Goal: Task Accomplishment & Management: Complete application form

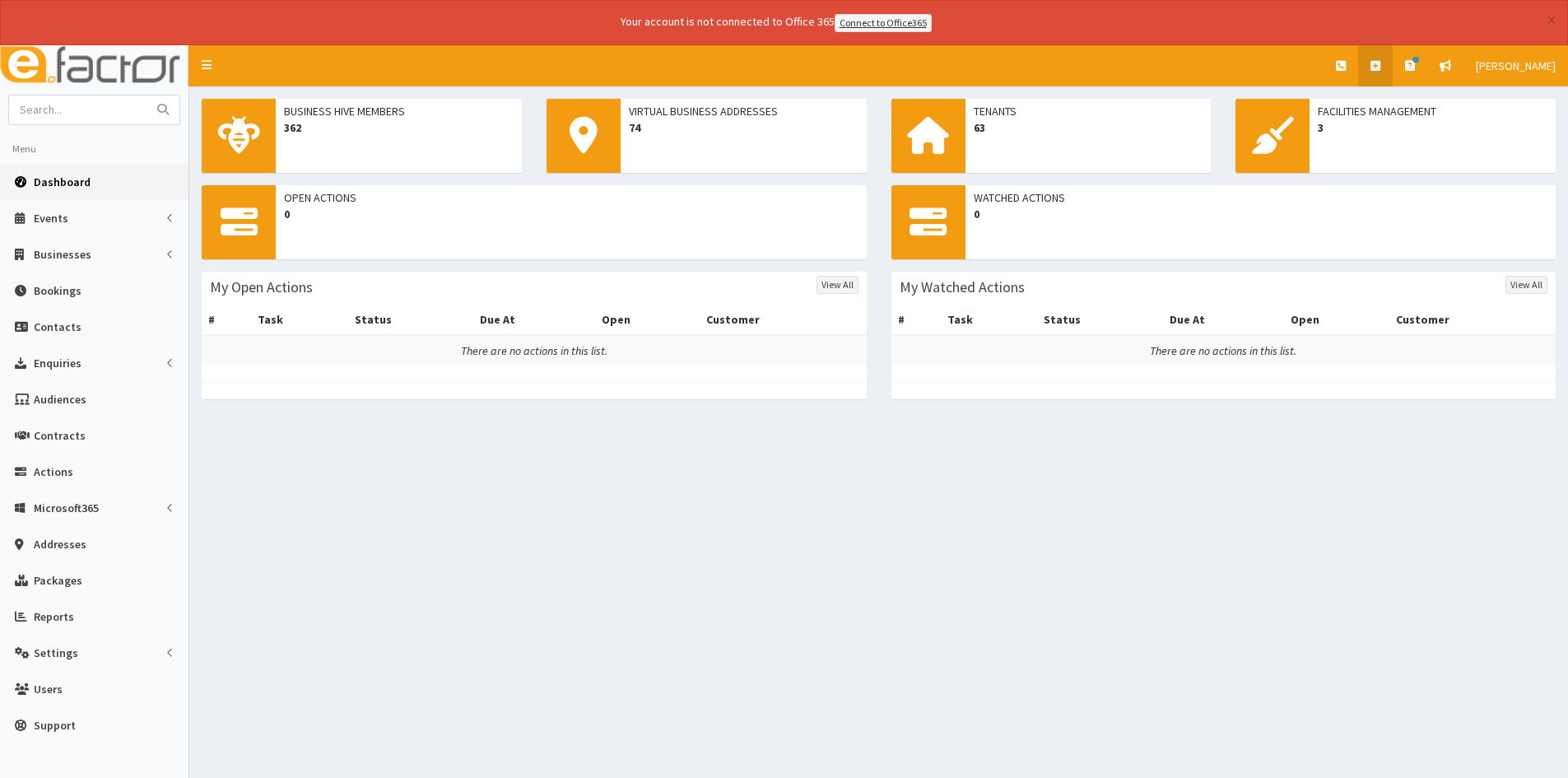
click at [1392, 73] on link at bounding box center [1375, 66] width 35 height 42
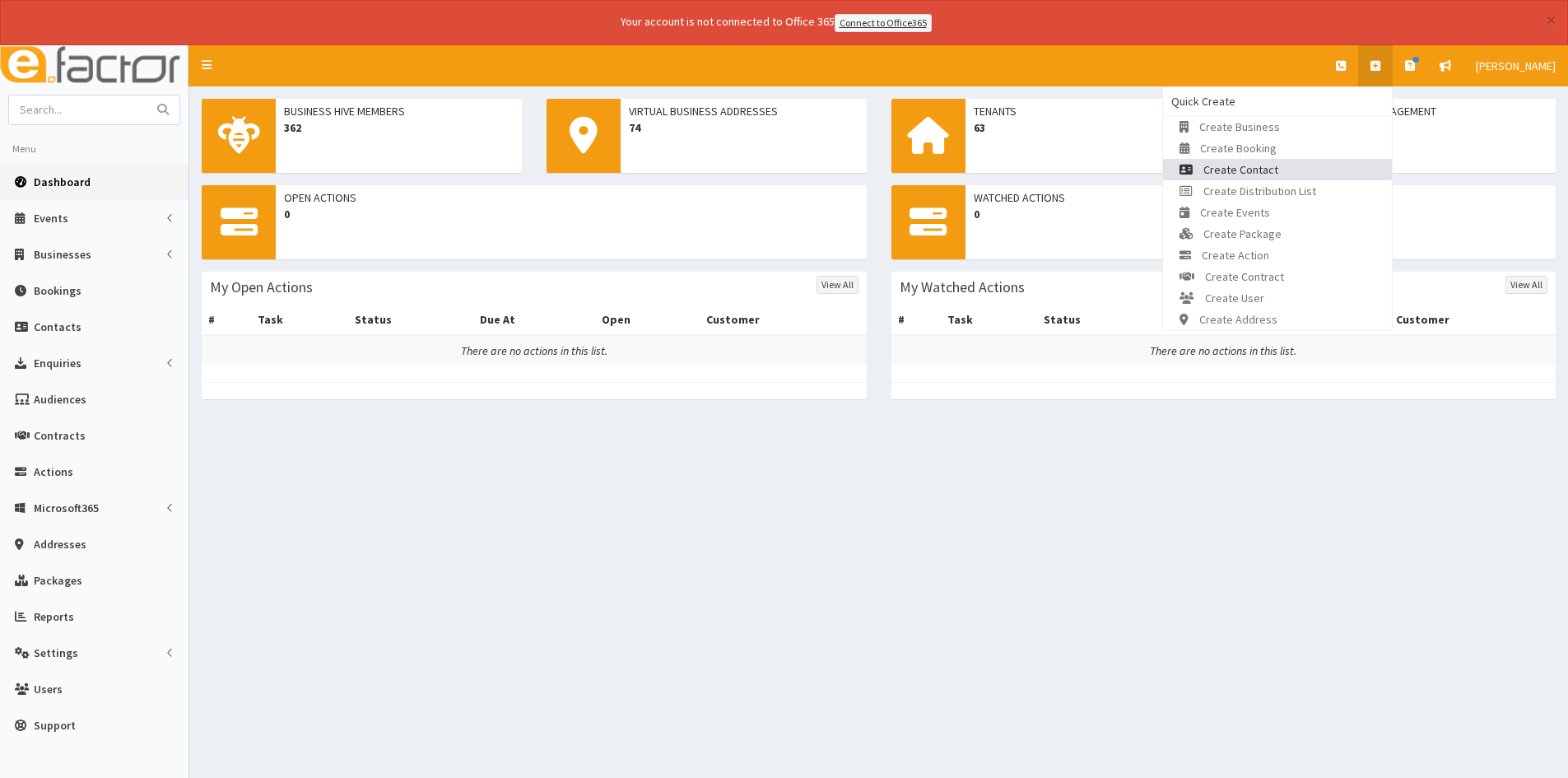
click at [1307, 164] on link "Create Contact" at bounding box center [1277, 169] width 229 height 22
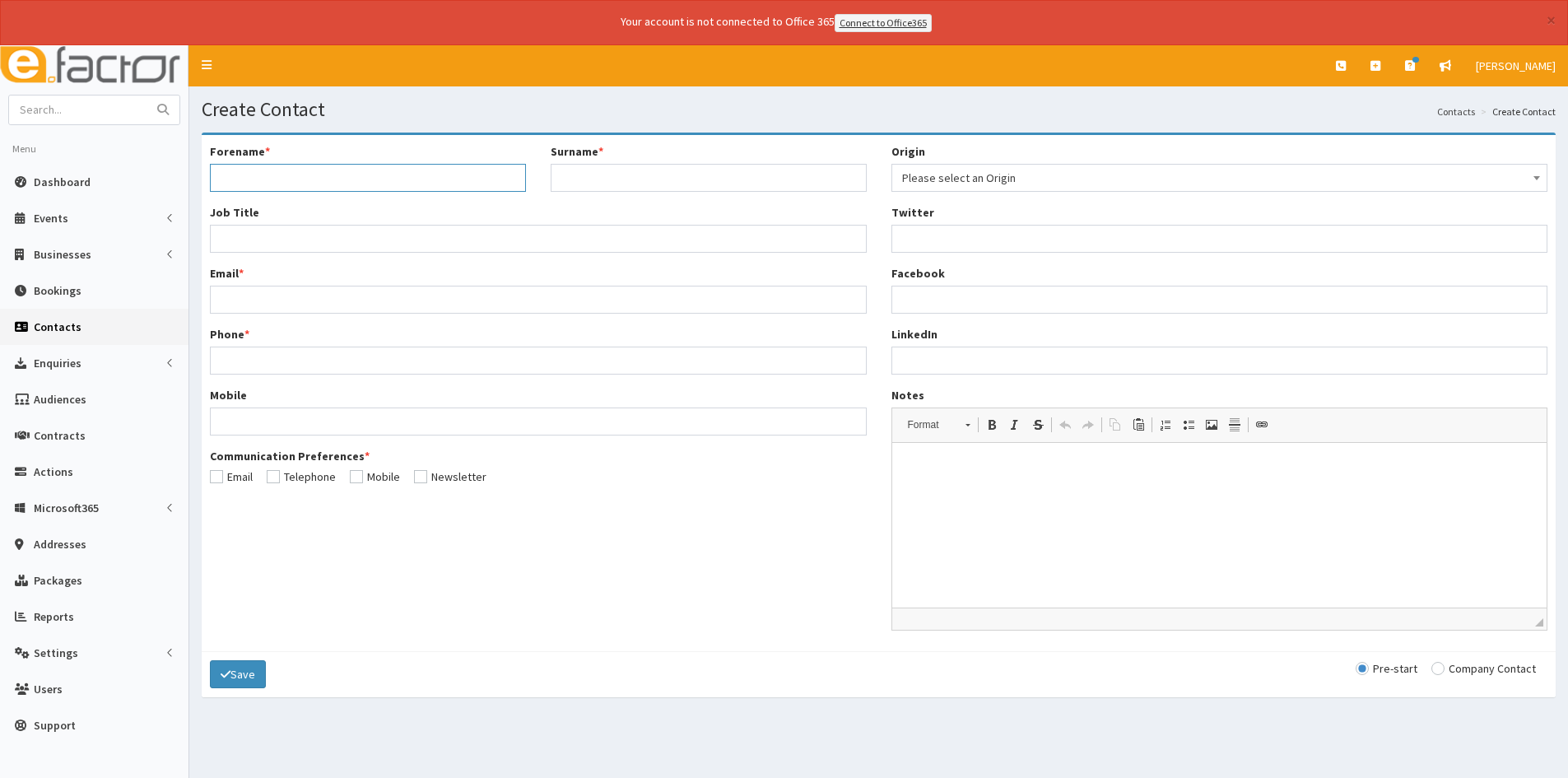
click at [443, 182] on input "Forename *" at bounding box center [368, 178] width 316 height 28
type input "[PERSON_NAME]"
click at [605, 186] on input "Surname *" at bounding box center [708, 178] width 316 height 28
type input "[PERSON_NAME]"
click at [350, 253] on div "Forename * [PERSON_NAME] Surname * [PERSON_NAME] Job Title * Email * Phone * Mo…" at bounding box center [538, 320] width 681 height 354
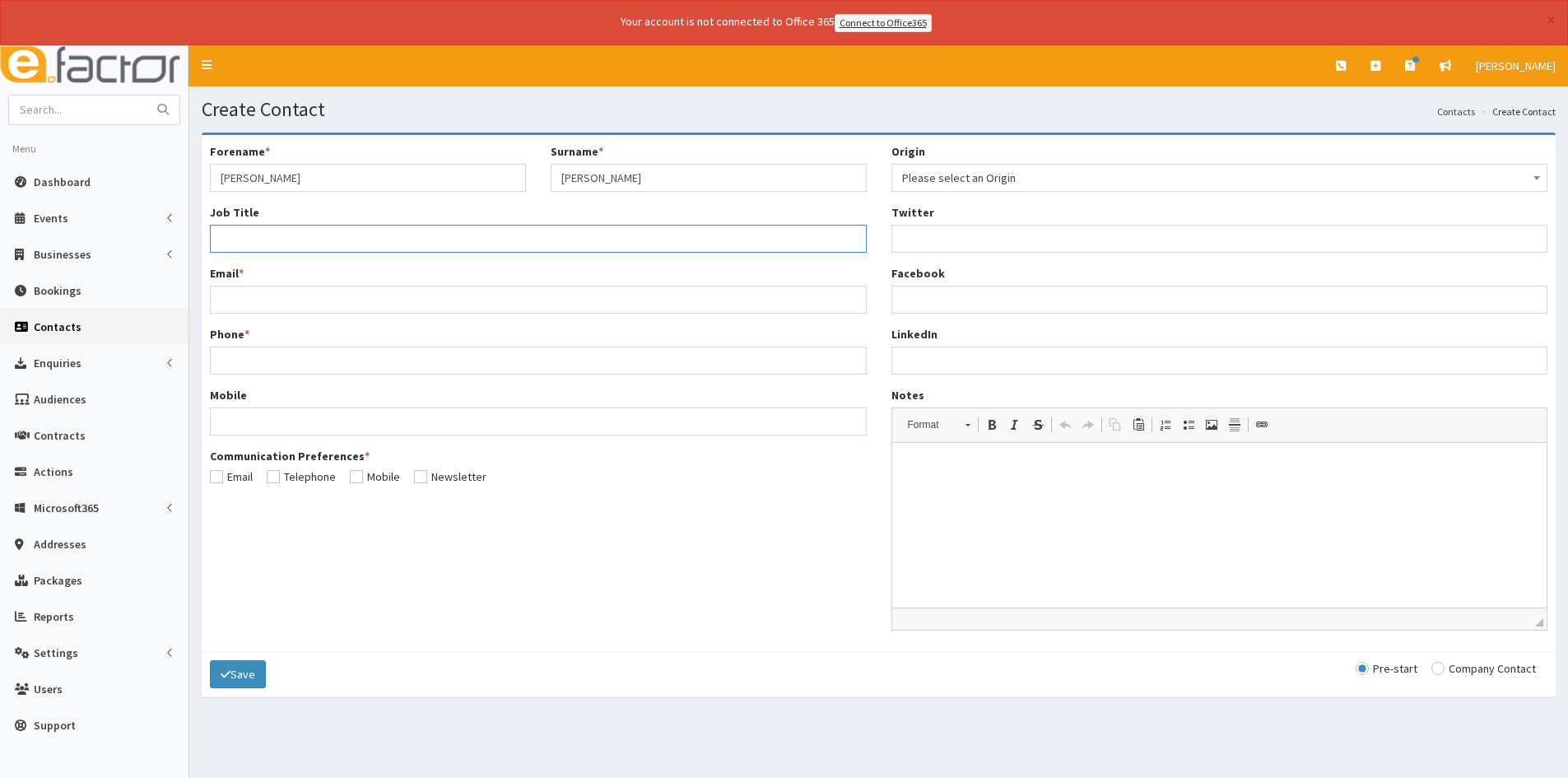
click at [351, 236] on input "Job Title *" at bounding box center [538, 239] width 657 height 28
type input "Owner"
click at [415, 315] on div "Forename * [PERSON_NAME] Surname * [PERSON_NAME] Job Title * Owner Email * Phon…" at bounding box center [538, 320] width 681 height 354
click at [418, 297] on input "Email *" at bounding box center [538, 300] width 657 height 28
type input "E"
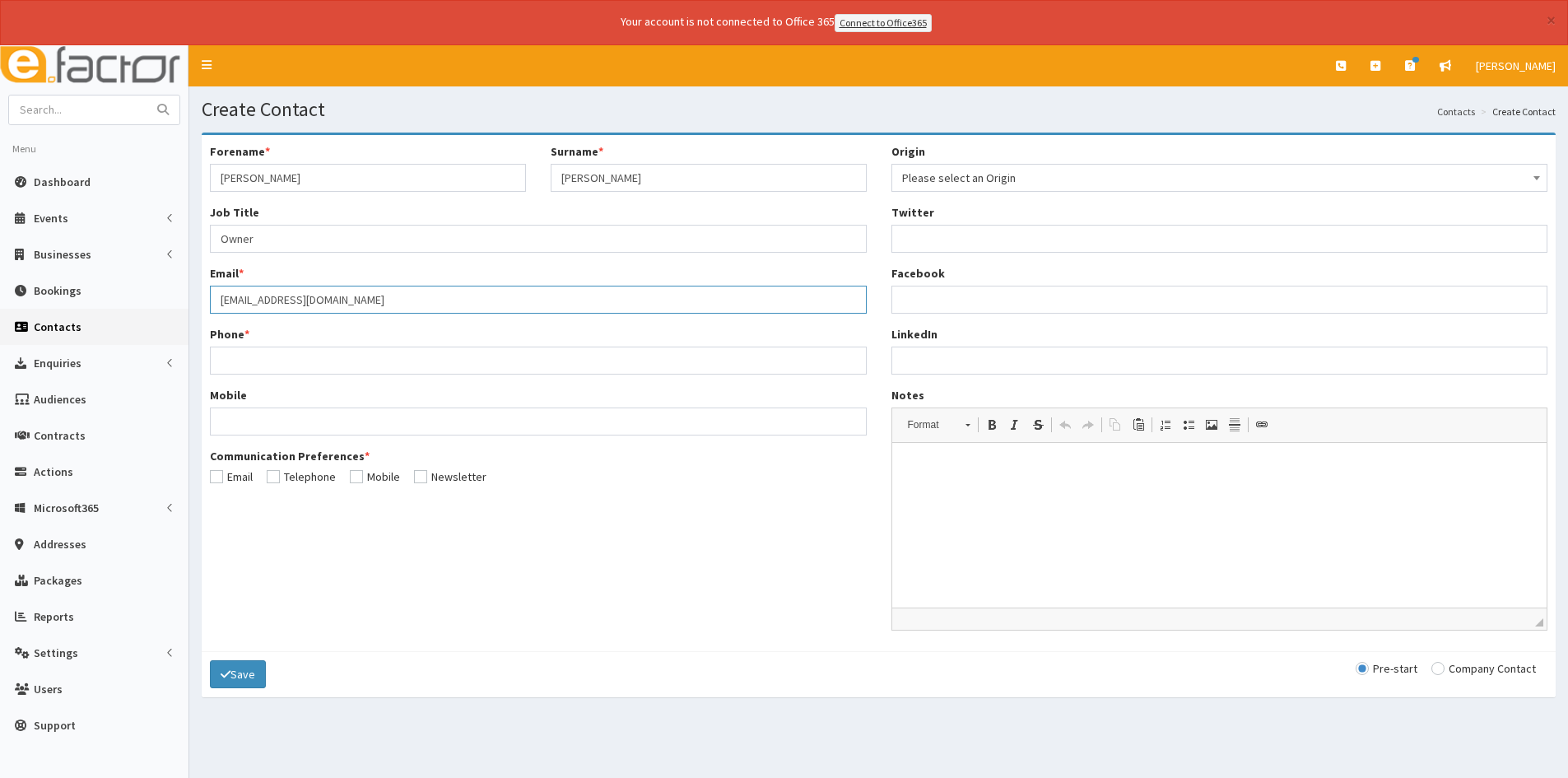
type input "[EMAIL_ADDRESS][DOMAIN_NAME]"
click at [353, 347] on input "Phone *" at bounding box center [538, 361] width 657 height 28
type input "07730571417"
click at [226, 480] on input "checkbox" at bounding box center [231, 476] width 43 height 11
checkbox input "true"
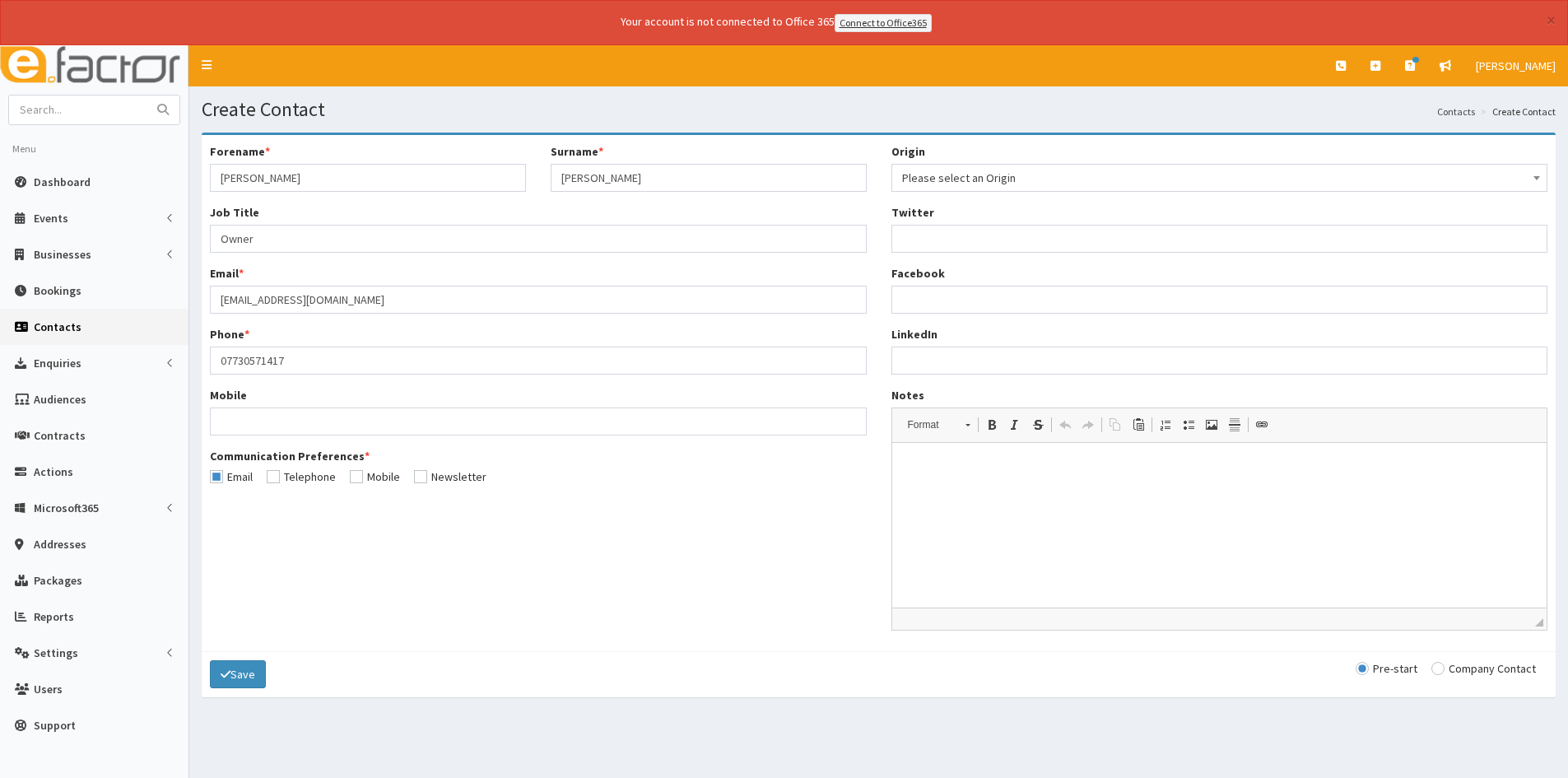
click at [267, 479] on div "Communication Preferences * Email Telephone Mobile Newsletter" at bounding box center [538, 466] width 657 height 37
click at [268, 475] on input "checkbox" at bounding box center [301, 476] width 69 height 11
checkbox input "true"
drag, startPoint x: 361, startPoint y: 479, endPoint x: 325, endPoint y: 480, distance: 36.0
click at [359, 479] on input "checkbox" at bounding box center [374, 476] width 50 height 11
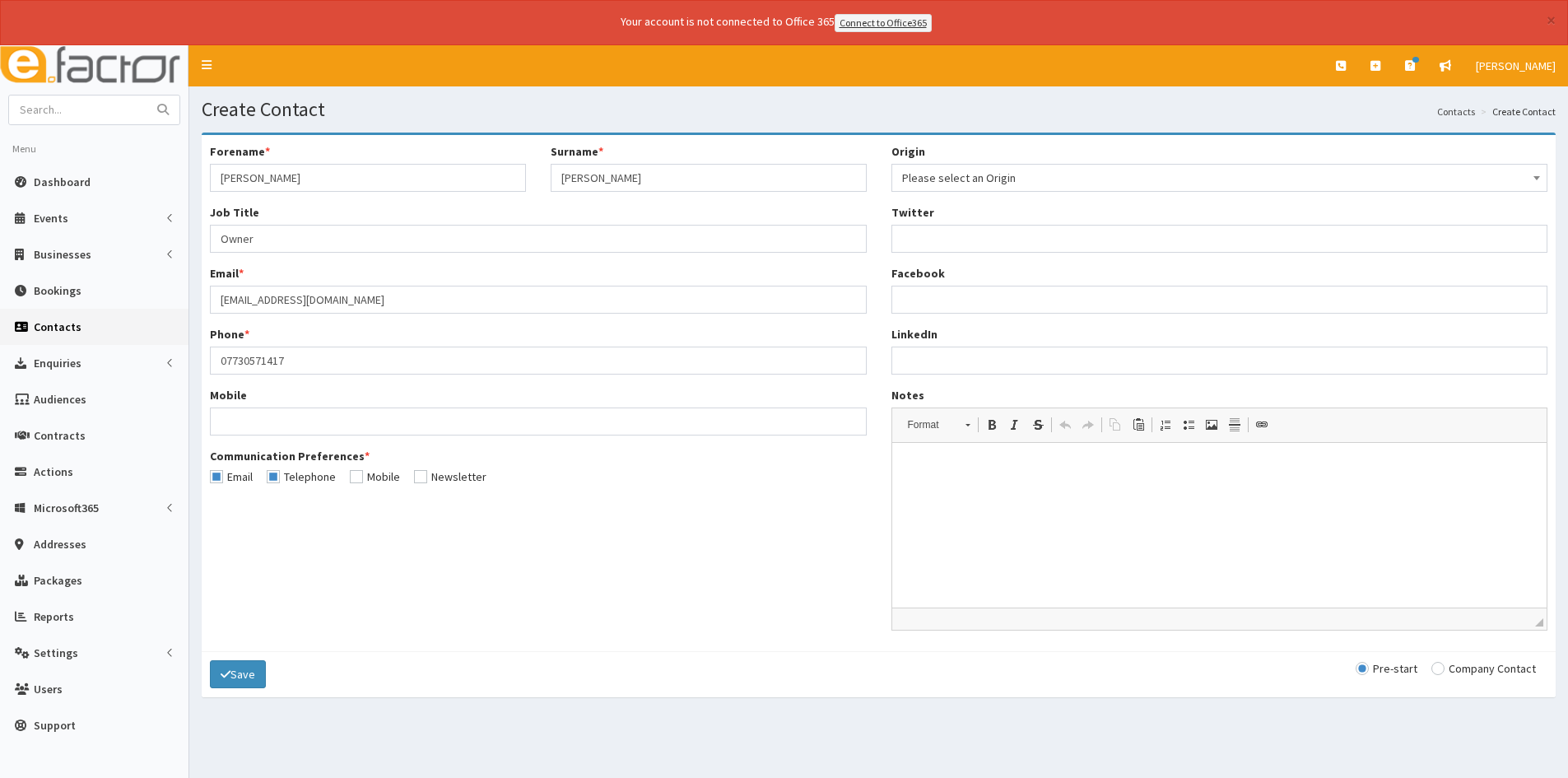
checkbox input "true"
click at [1026, 183] on span "Please select an Origin" at bounding box center [1219, 178] width 635 height 23
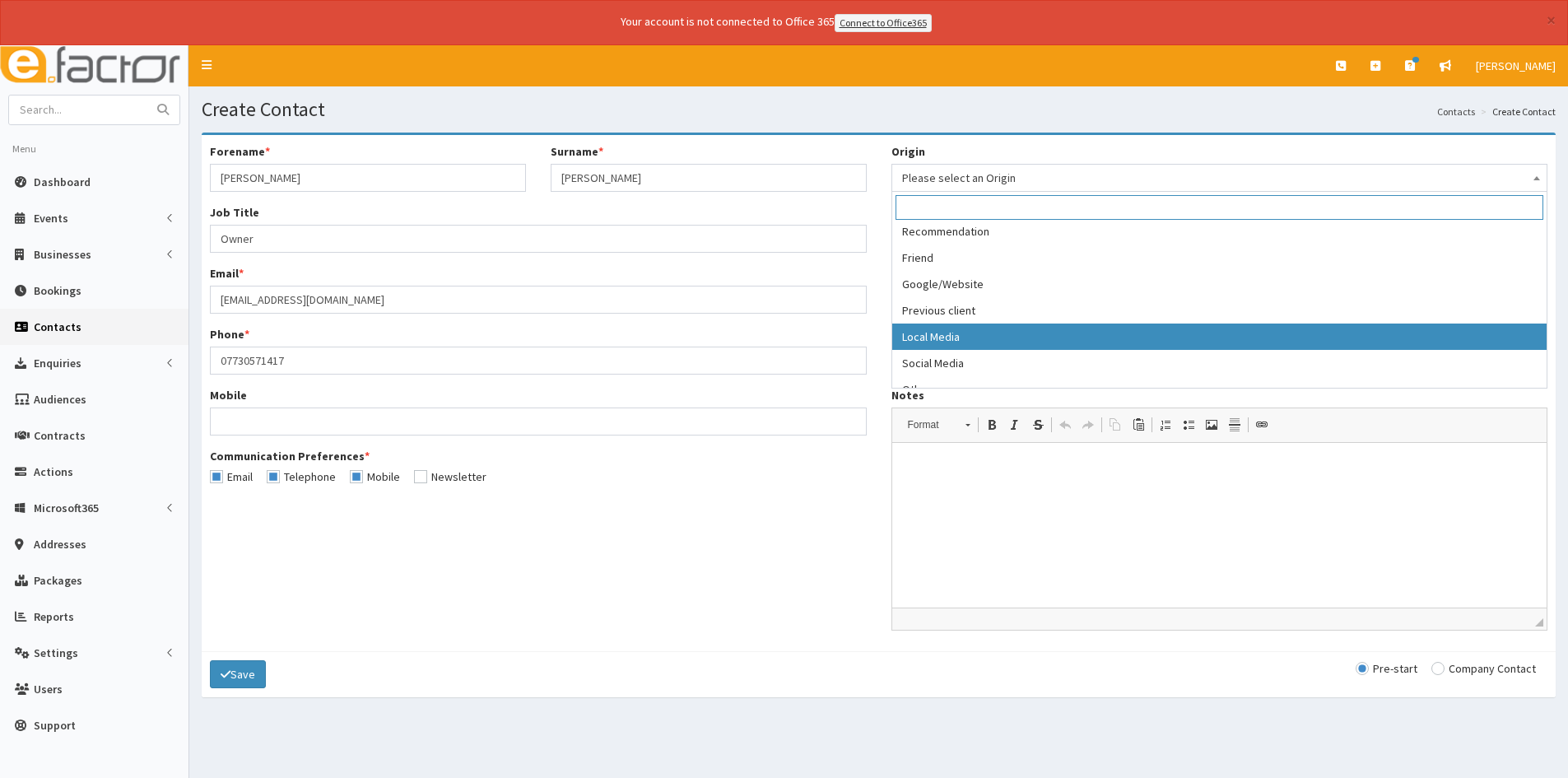
scroll to position [46, 0]
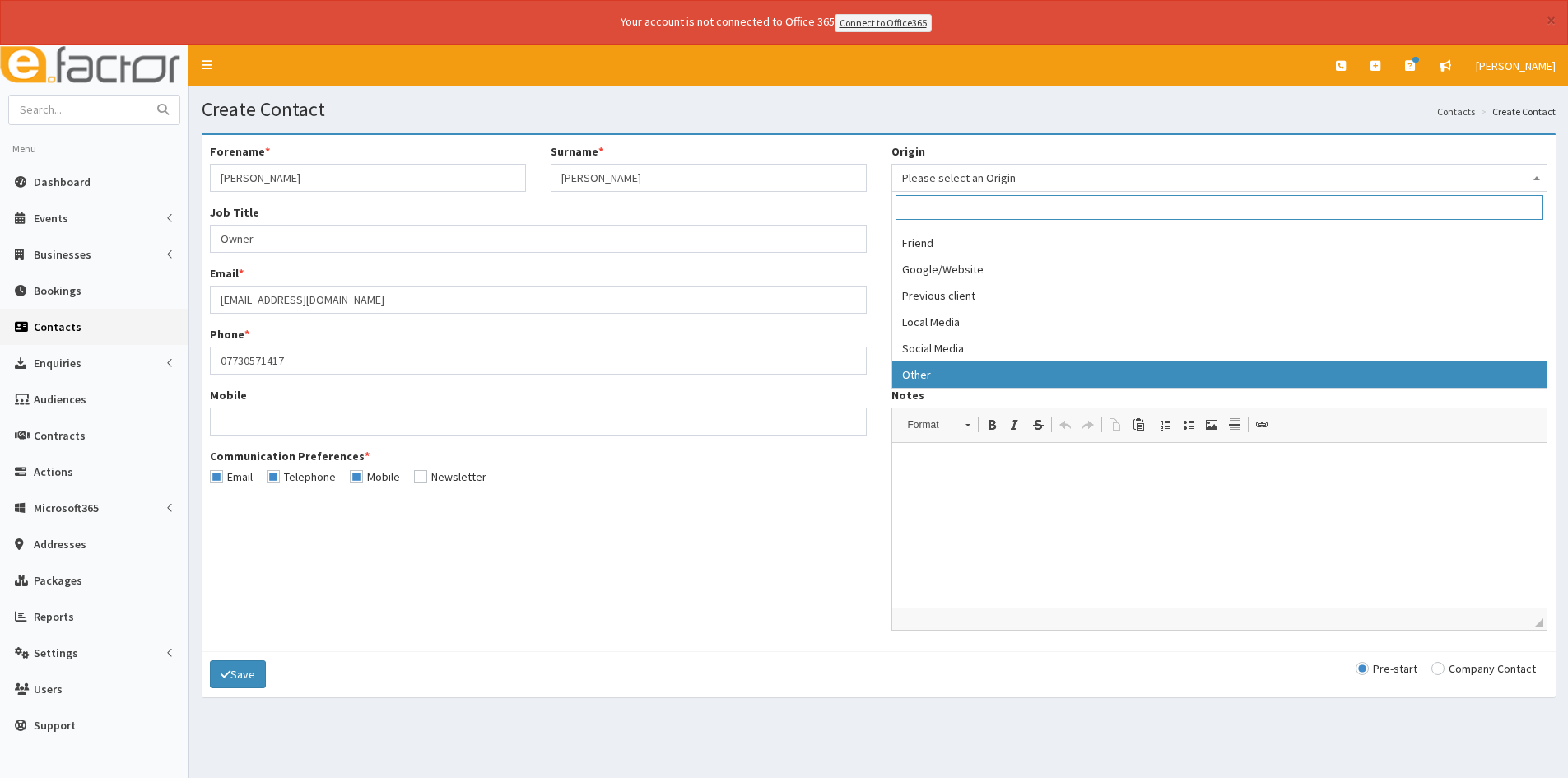
select select "7"
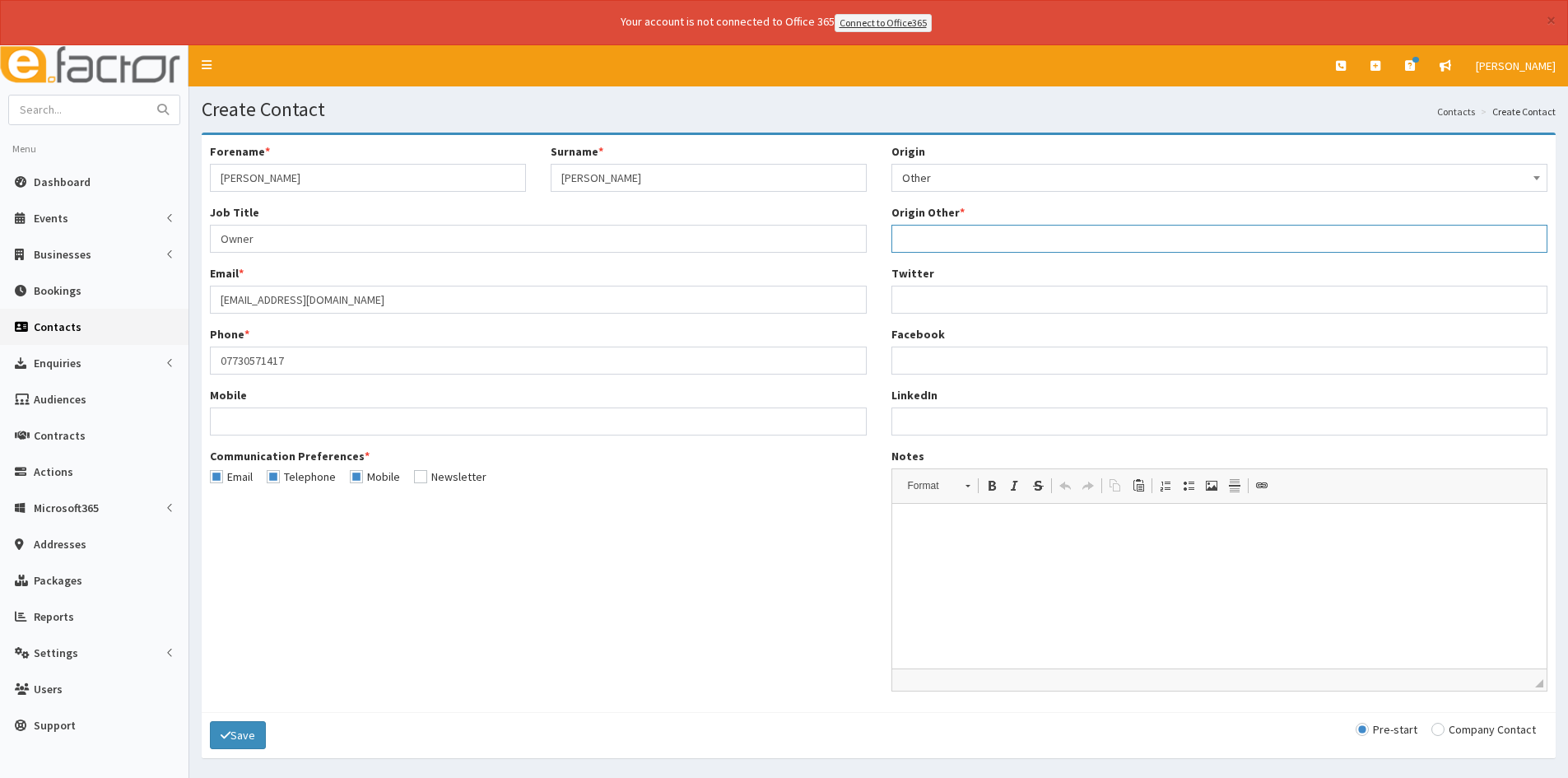
click at [936, 240] on input "Origin Other *" at bounding box center [1219, 239] width 657 height 28
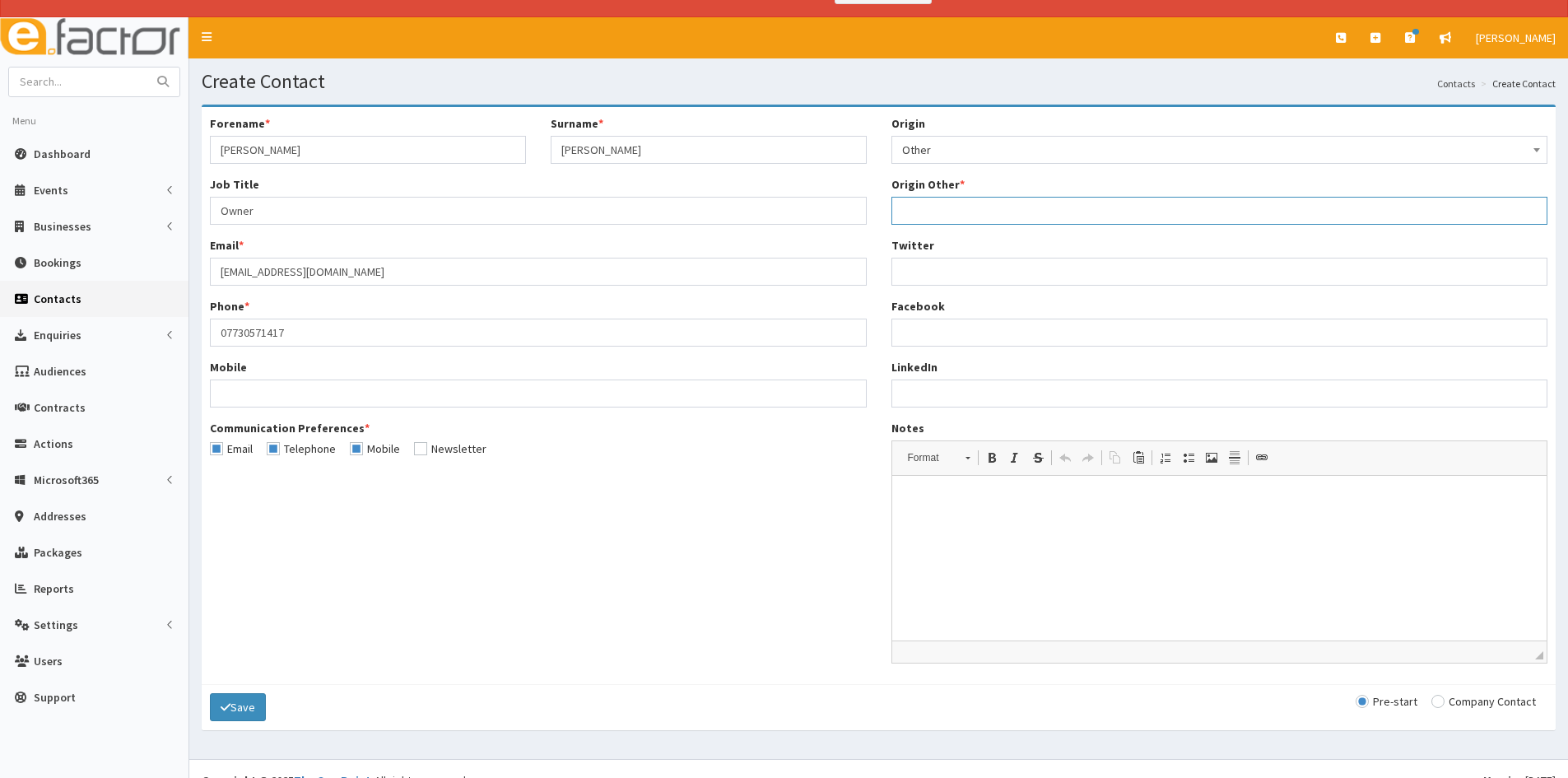
scroll to position [52, 0]
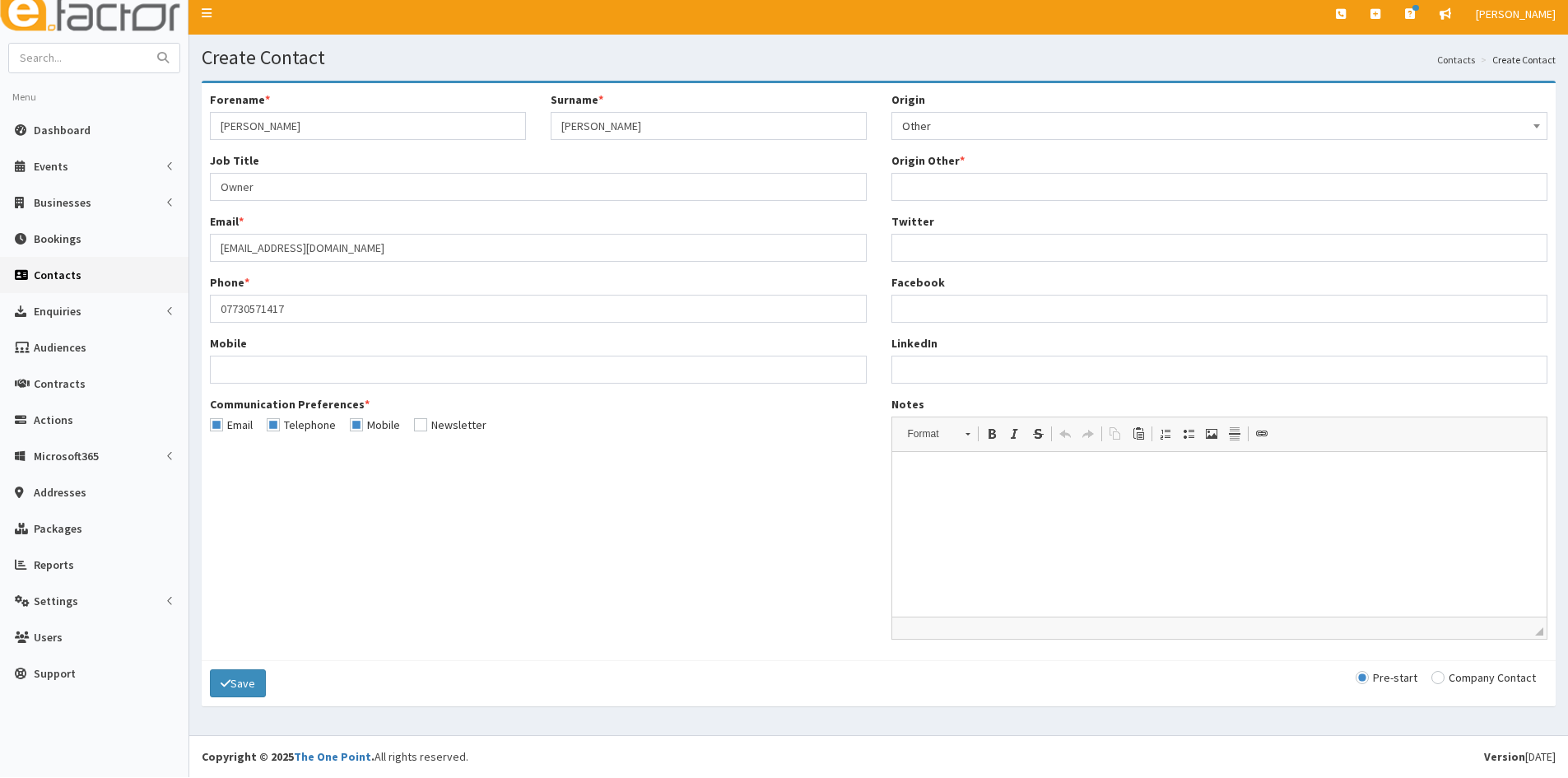
click at [756, 524] on div "Forename * [PERSON_NAME] Surname * [PERSON_NAME] Job Title * Owner Email * [EMA…" at bounding box center [878, 372] width 1362 height 561
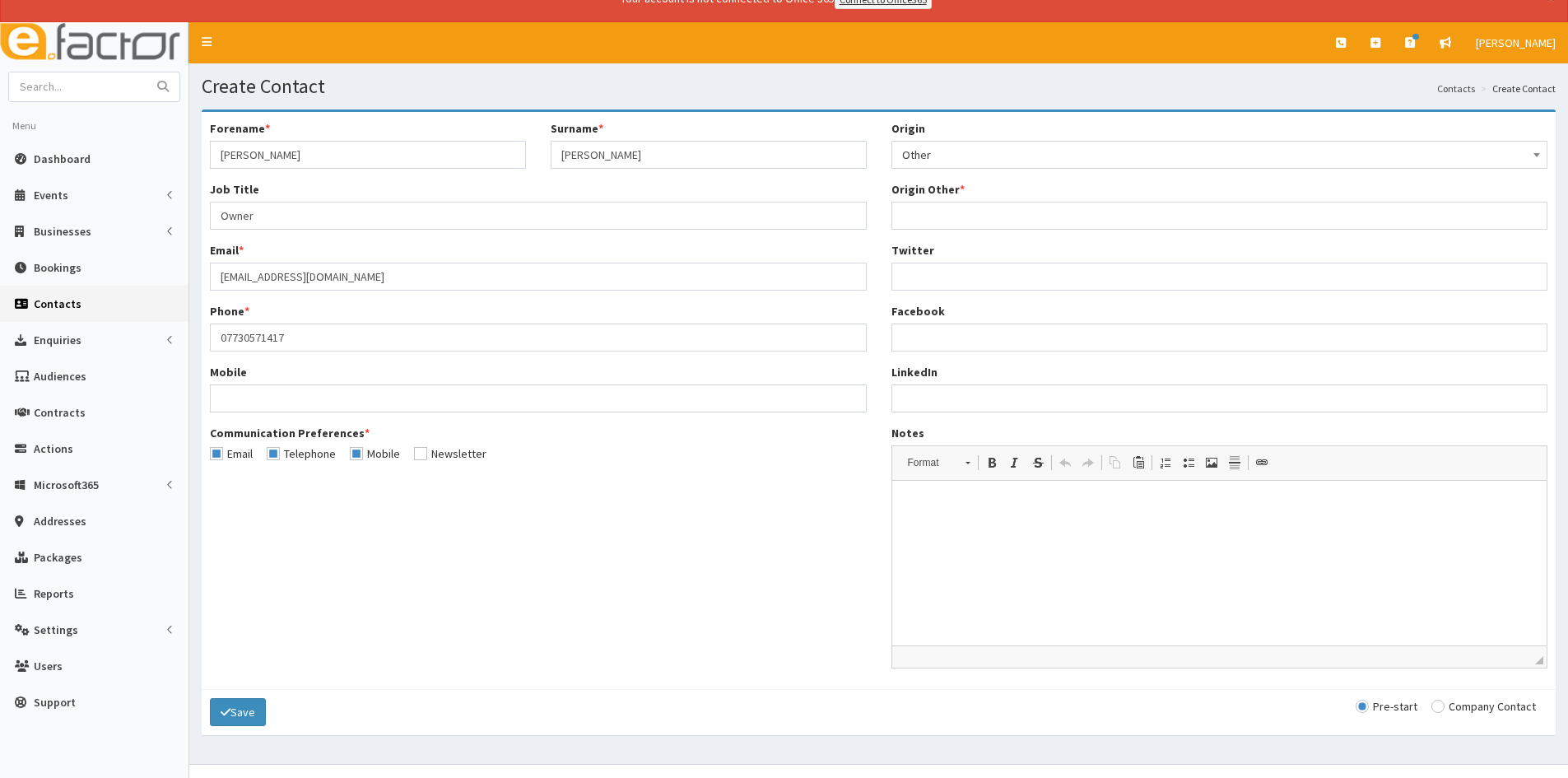
scroll to position [0, 0]
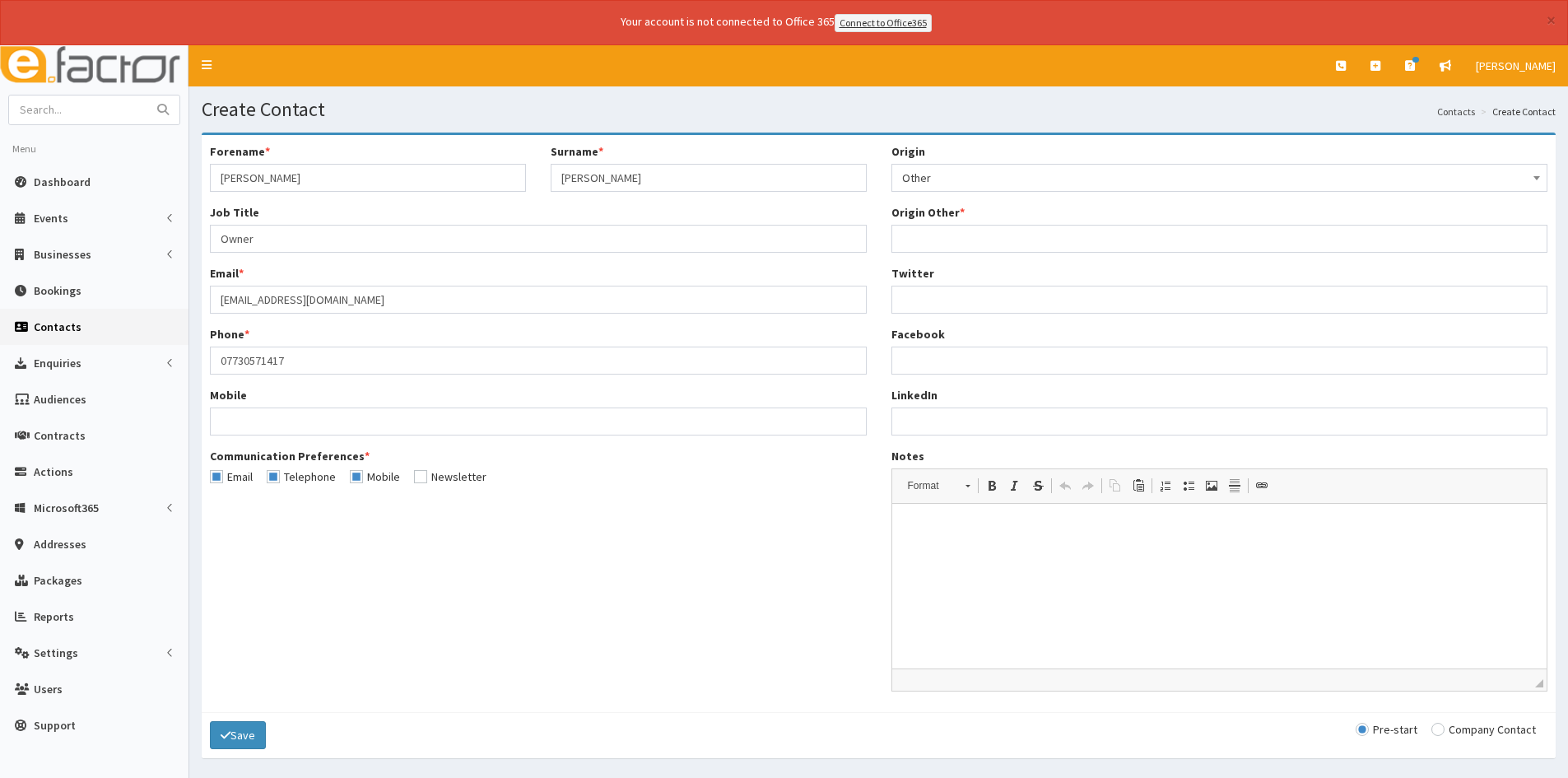
click at [422, 480] on input "checkbox" at bounding box center [450, 476] width 73 height 11
checkbox input "true"
click at [247, 741] on button "Save" at bounding box center [237, 735] width 56 height 28
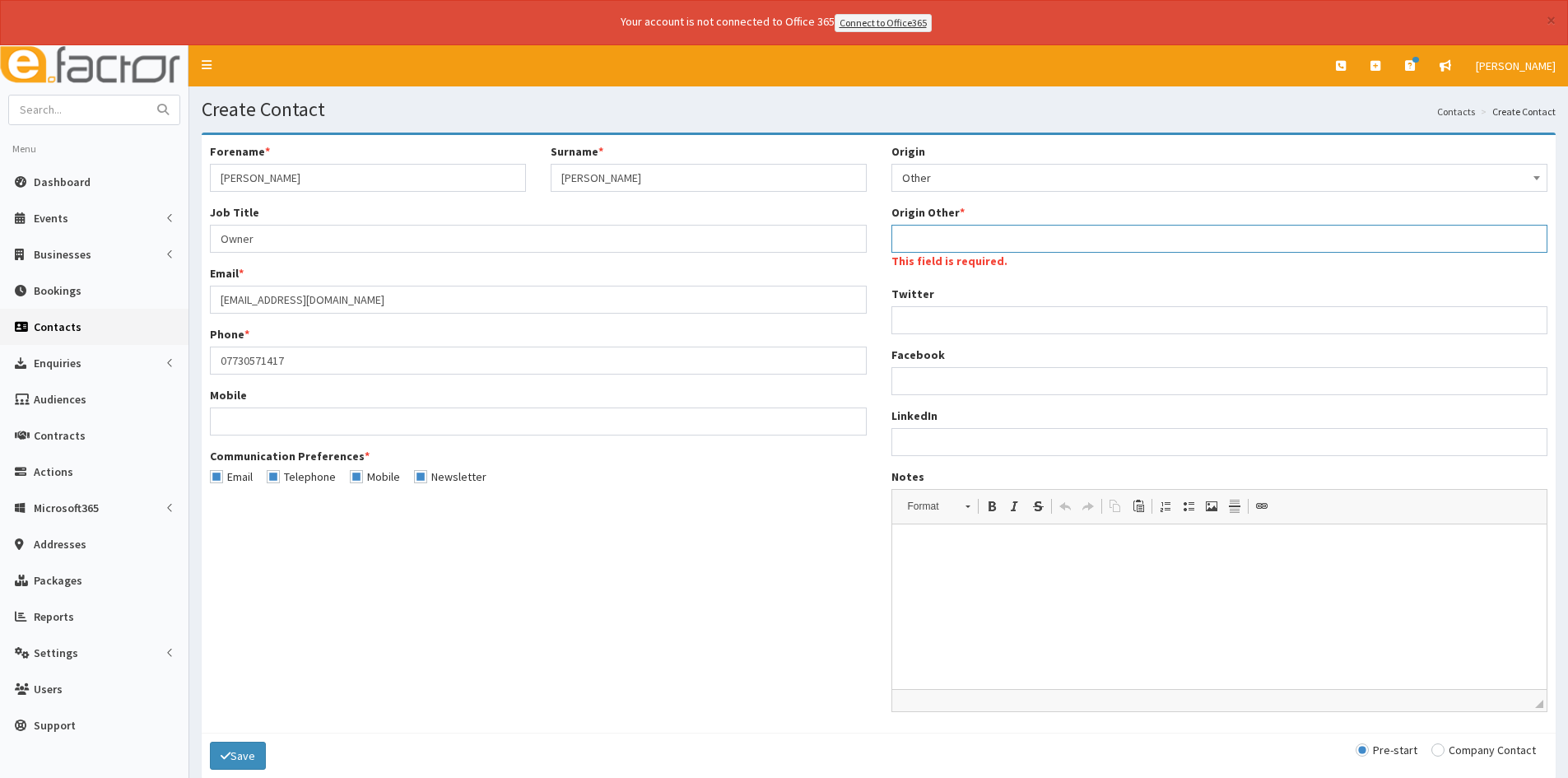
click at [972, 246] on input "Origin Other *" at bounding box center [1219, 239] width 657 height 28
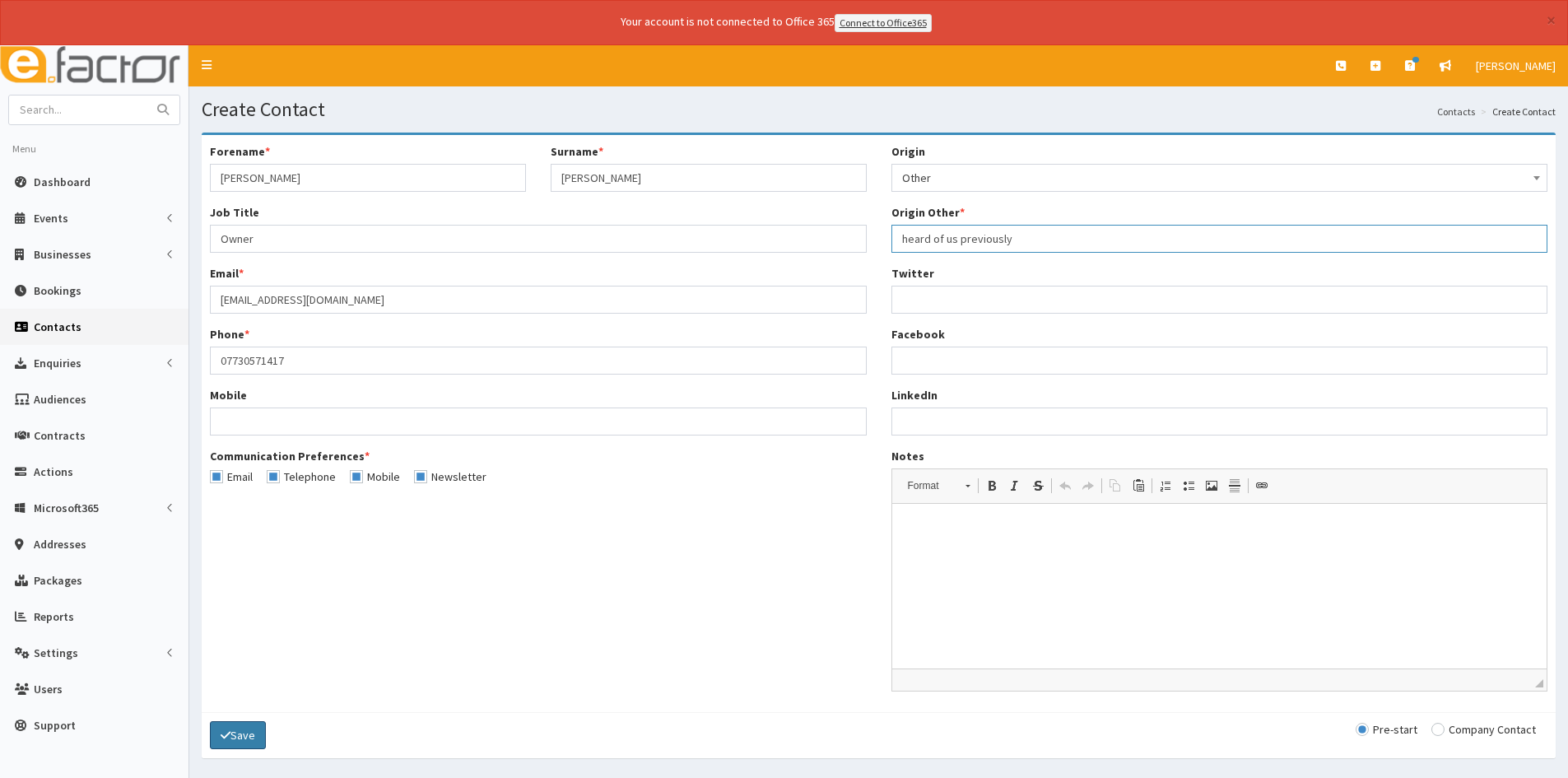
type input "heard of us previously"
click at [253, 735] on button "Save" at bounding box center [237, 735] width 56 height 28
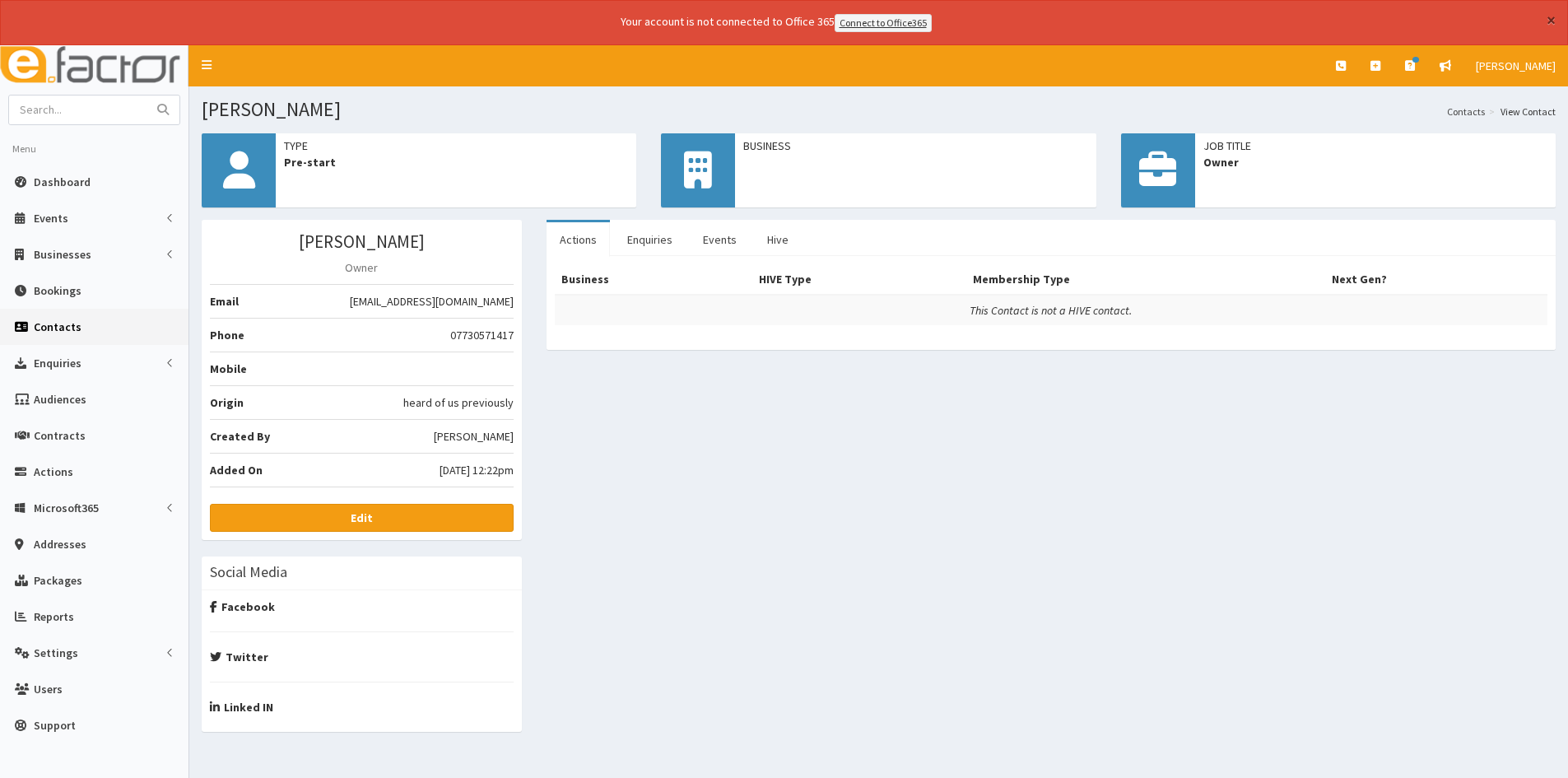
click at [1555, 24] on button "×" at bounding box center [1551, 20] width 9 height 17
